Goal: Find contact information: Find contact information

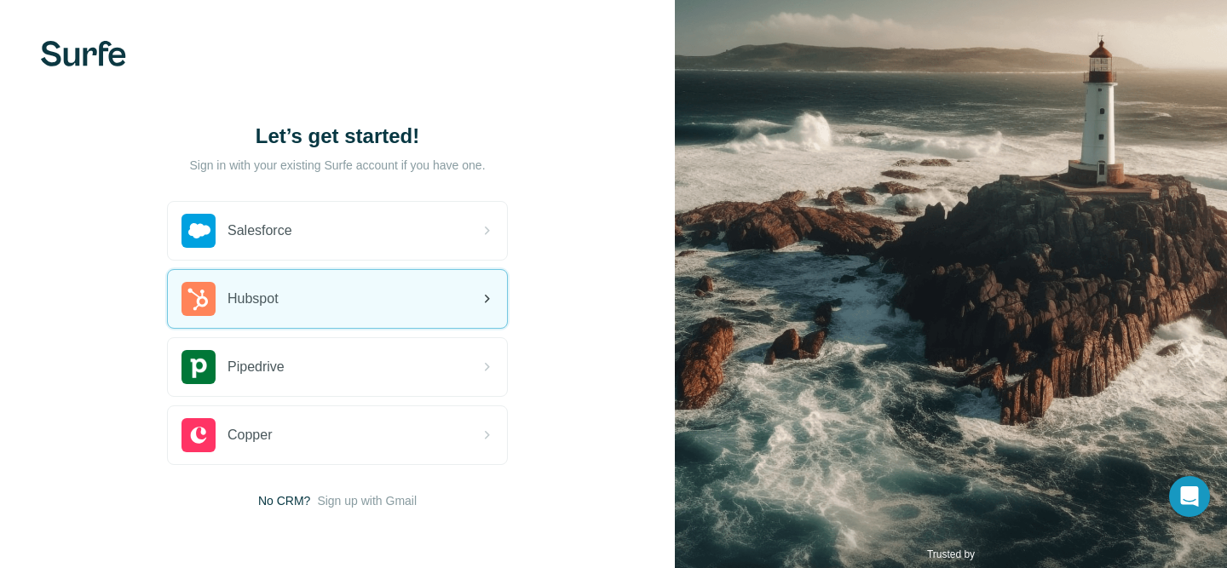
click at [389, 303] on div "Hubspot" at bounding box center [337, 299] width 339 height 58
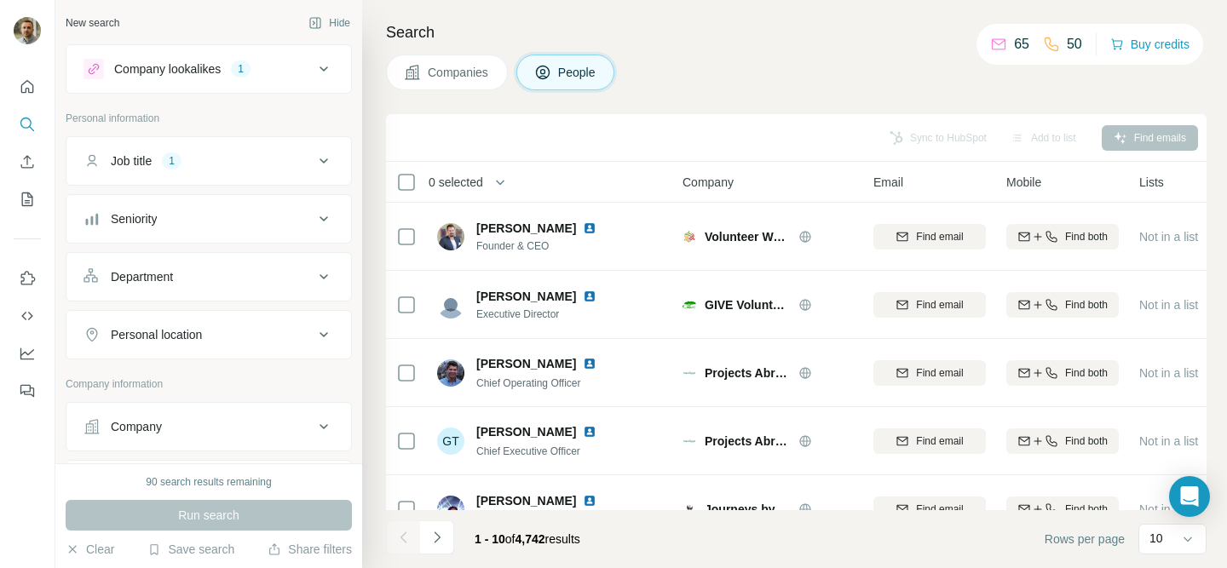
click at [325, 60] on icon at bounding box center [324, 69] width 20 height 20
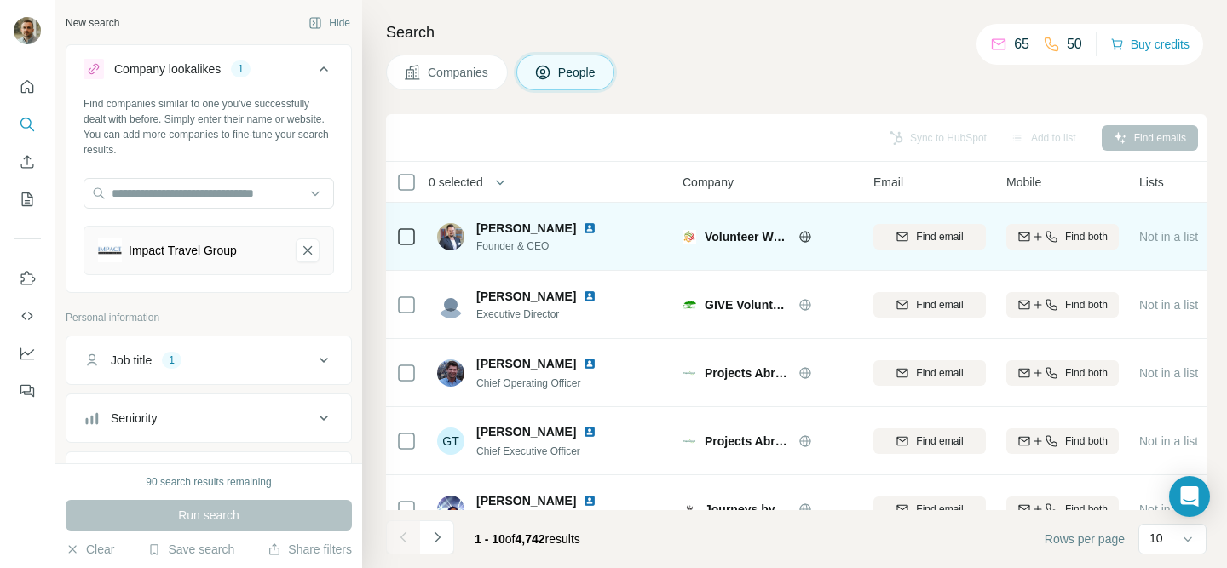
drag, startPoint x: 582, startPoint y: 231, endPoint x: 475, endPoint y: 231, distance: 107.3
click at [475, 231] on div "Pascal Christiaens Founder & CEO" at bounding box center [527, 237] width 180 height 34
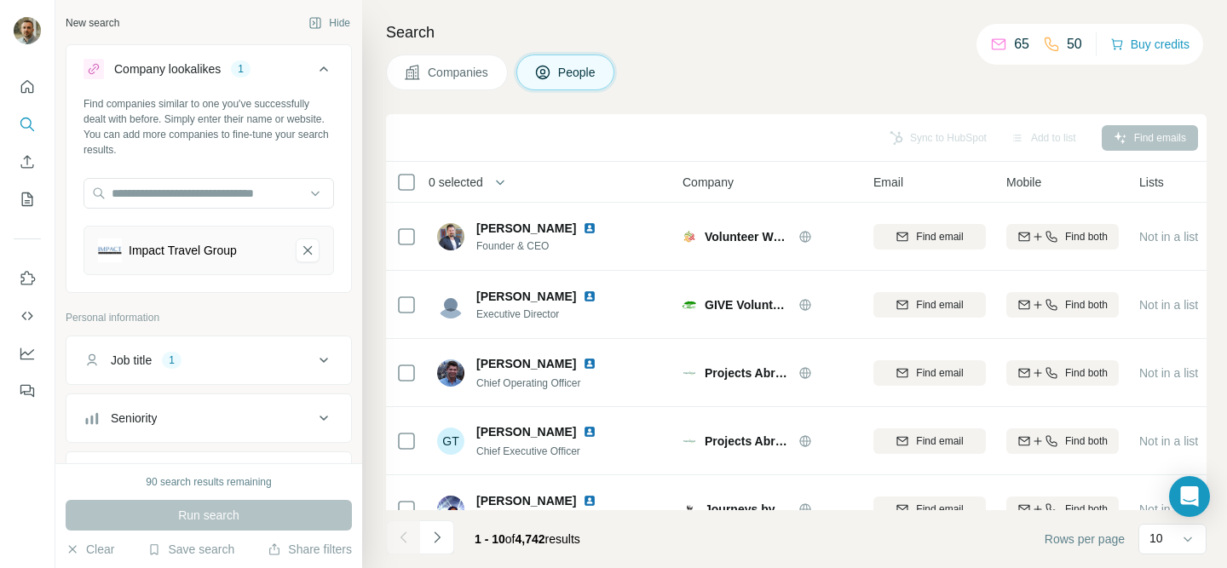
click at [688, 79] on div "Companies People" at bounding box center [796, 73] width 820 height 36
